Goal: Task Accomplishment & Management: Complete application form

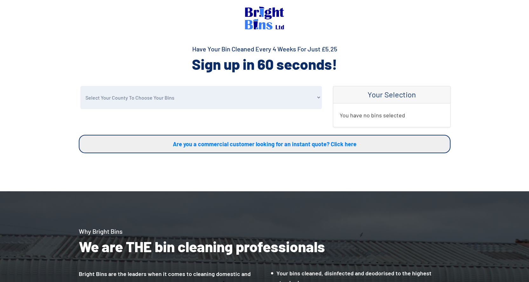
click at [136, 95] on select "Select Your County To Choose Your Bins Cheshire Conwy Denbighshire Flintshire S…" at bounding box center [200, 97] width 241 height 23
select select "Denbighshire"
click at [80, 86] on select "Select Your County To Choose Your Bins Cheshire Conwy Denbighshire Flintshire S…" at bounding box center [200, 97] width 241 height 23
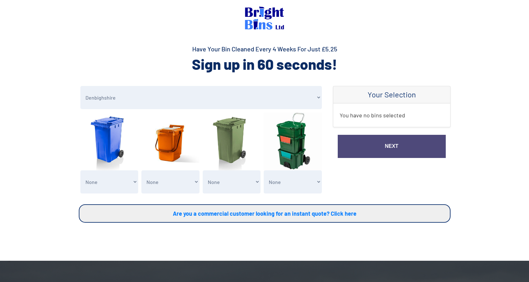
click at [97, 185] on select "None General Waste Bin - X1 (£5.25) General Waste Bin - X2 (£10.50) General Was…" at bounding box center [109, 181] width 58 height 23
select select "1"
click at [80, 170] on select "None General Waste Bin - X1 (£5.25) General Waste Bin - X2 (£10.50) General Was…" at bounding box center [109, 181] width 58 height 23
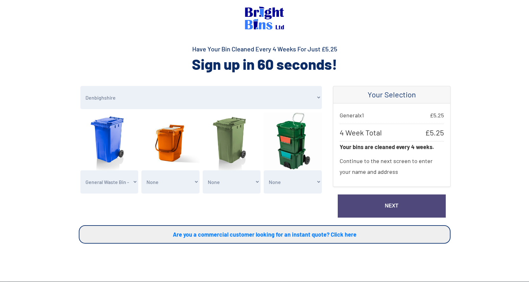
click at [361, 207] on link "Next" at bounding box center [391, 206] width 108 height 23
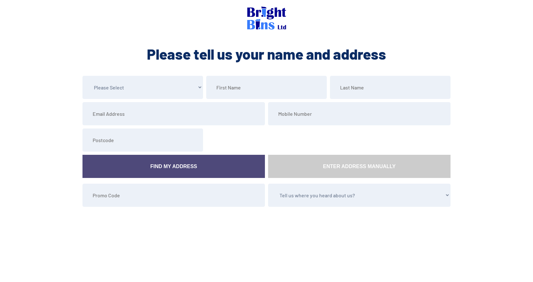
click at [158, 88] on select "Please Select Mr Mrs Miss Ms Dr Other" at bounding box center [143, 87] width 121 height 23
select select "Mrs"
click at [83, 76] on select "Please Select Mr Mrs Miss Ms Dr Other" at bounding box center [143, 87] width 121 height 23
click at [239, 90] on input "text" at bounding box center [266, 87] width 121 height 23
type input "Mair"
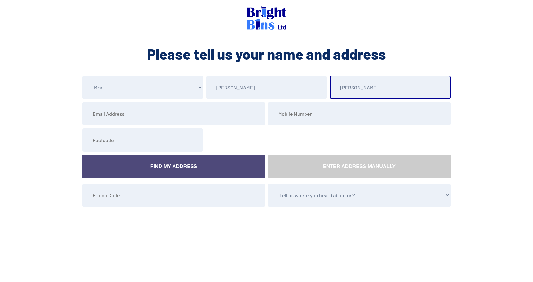
type input "Roberts"
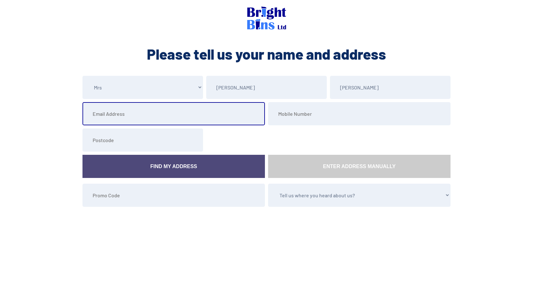
click at [99, 118] on input "email" at bounding box center [174, 113] width 183 height 23
type input "mairrobertsoldgolf@yopmail.com"
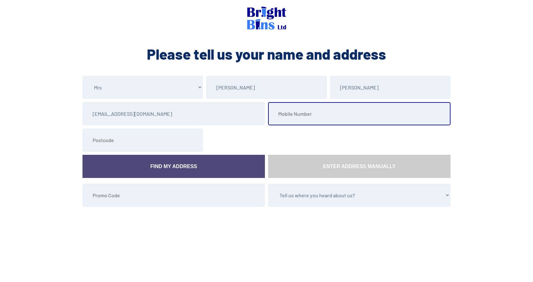
click at [278, 116] on input "tel" at bounding box center [359, 113] width 183 height 23
type input "07725915533"
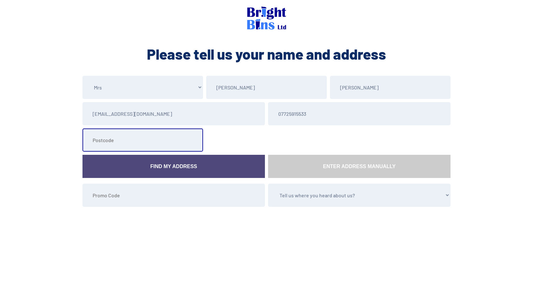
click at [99, 143] on input "text" at bounding box center [143, 140] width 121 height 23
type input "LL18 3PB"
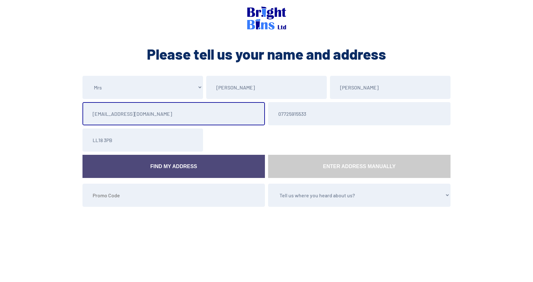
click at [197, 113] on input "mairrobertsoldgolf@yopmail.com" at bounding box center [174, 113] width 183 height 23
type input "m"
type input "mairandgary@btinternet.com"
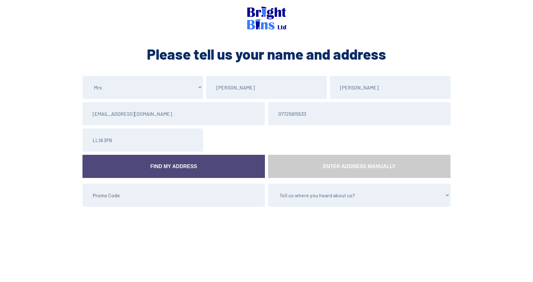
click at [167, 160] on link "Find My Address" at bounding box center [174, 166] width 183 height 23
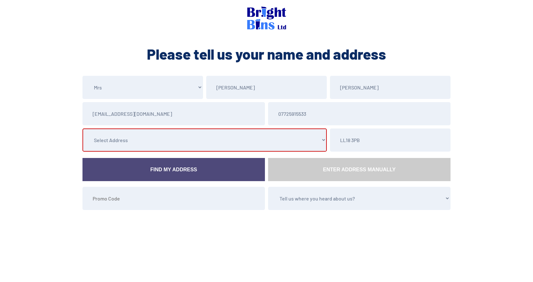
click at [141, 135] on select "Select Address 2a Old Golf Road, , , , , Rhyl, Denbighshire 19 Farnsworth Court…" at bounding box center [205, 140] width 244 height 23
select select "Denbighshire"
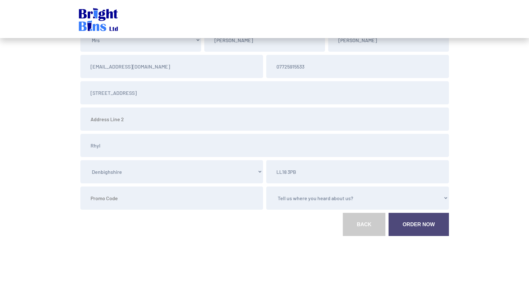
scroll to position [50, 0]
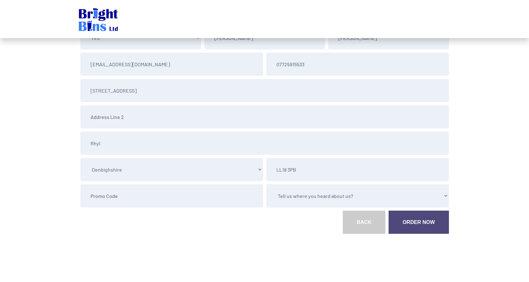
click at [297, 194] on select "Tell us where you heard about us? Word of Mouth Leaflet Sticker On Bin Spoke To…" at bounding box center [357, 195] width 183 height 23
select select "Word of Mouth"
click at [266, 184] on select "Tell us where you heard about us? Word of Mouth Leaflet Sticker On Bin Spoke To…" at bounding box center [357, 195] width 183 height 23
click at [407, 227] on link "Order Now" at bounding box center [418, 222] width 60 height 23
